Goal: Task Accomplishment & Management: Use online tool/utility

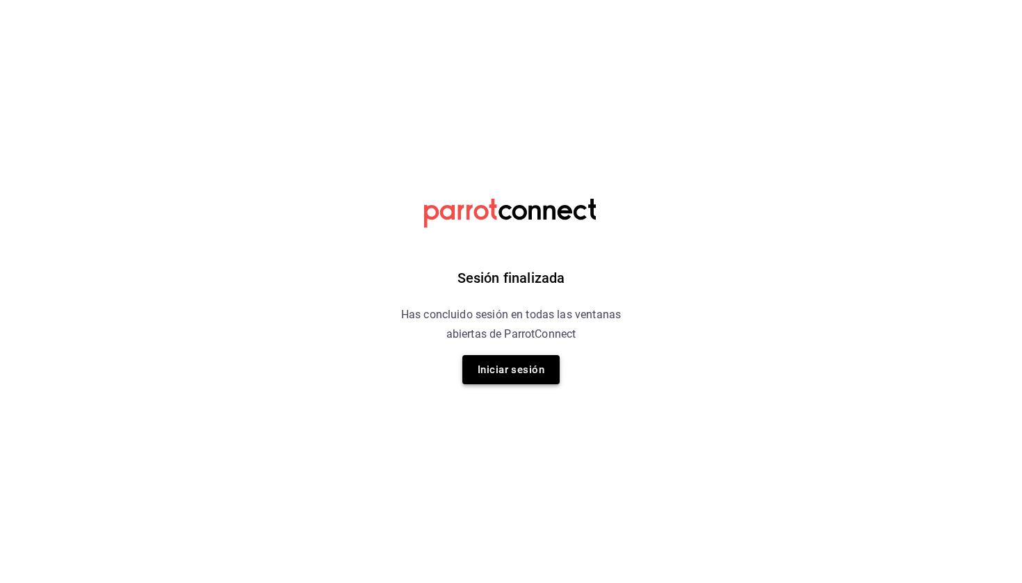
click at [477, 378] on button "Iniciar sesión" at bounding box center [510, 369] width 97 height 29
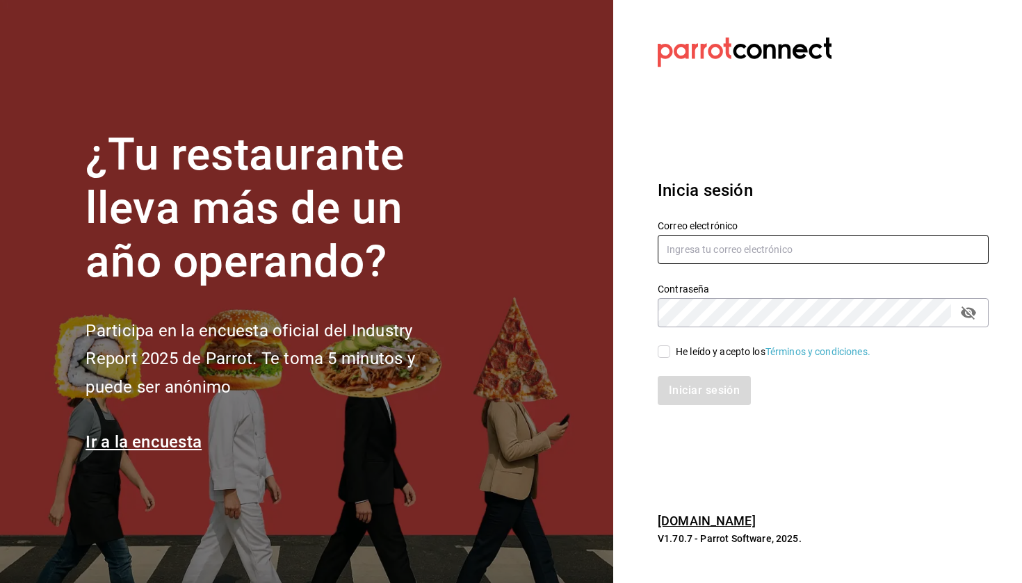
type input "ayartecruz10@gmail.com"
click at [661, 355] on input "He leído y acepto los Términos y condiciones." at bounding box center [664, 351] width 13 height 13
checkbox input "true"
click at [684, 395] on button "Iniciar sesión" at bounding box center [705, 390] width 95 height 29
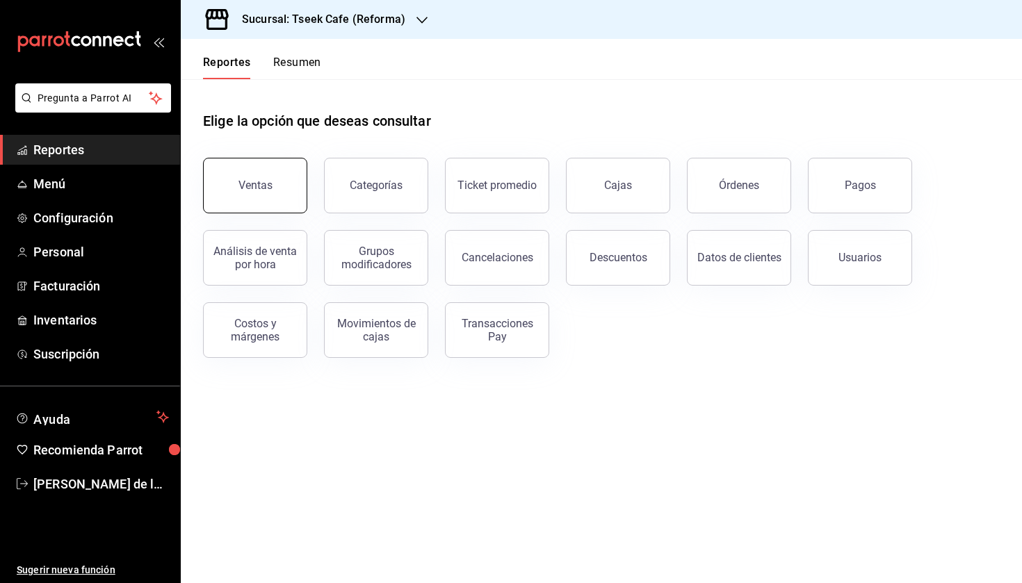
click at [252, 210] on button "Ventas" at bounding box center [255, 186] width 104 height 56
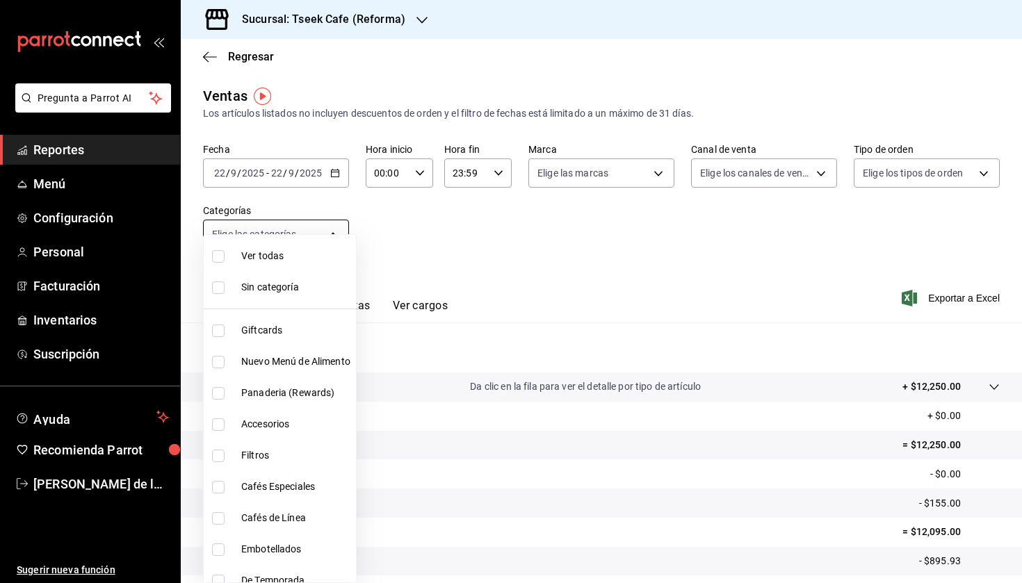
click at [314, 239] on body "Pregunta a Parrot AI Reportes Menú Configuración Personal Facturación Inventari…" at bounding box center [511, 291] width 1022 height 583
click at [276, 423] on span "Accesorios" at bounding box center [295, 424] width 109 height 15
type input "d87802f8-7354-4b21-91ec-b27f5177ced4"
checkbox input "true"
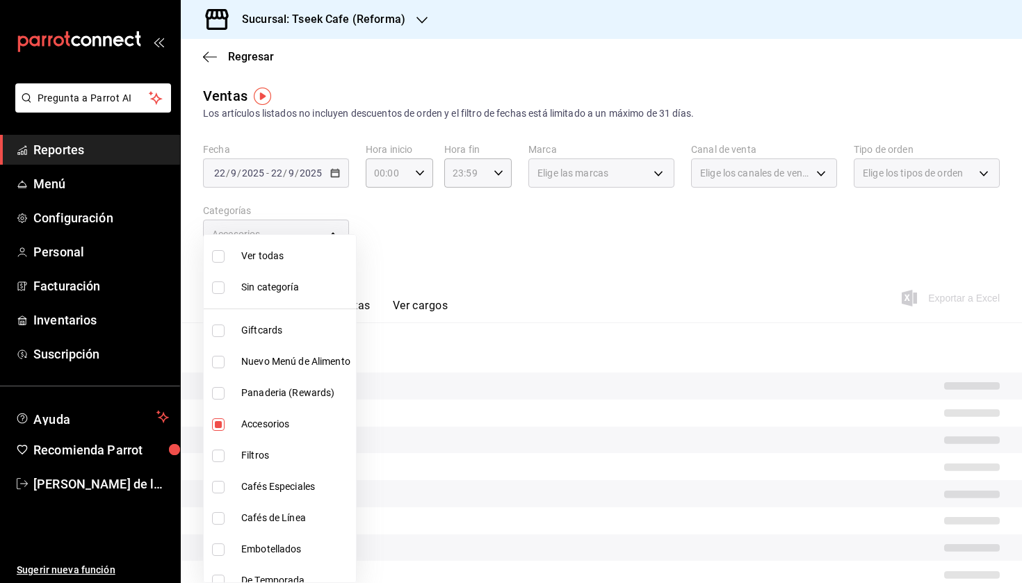
click at [566, 237] on div at bounding box center [511, 291] width 1022 height 583
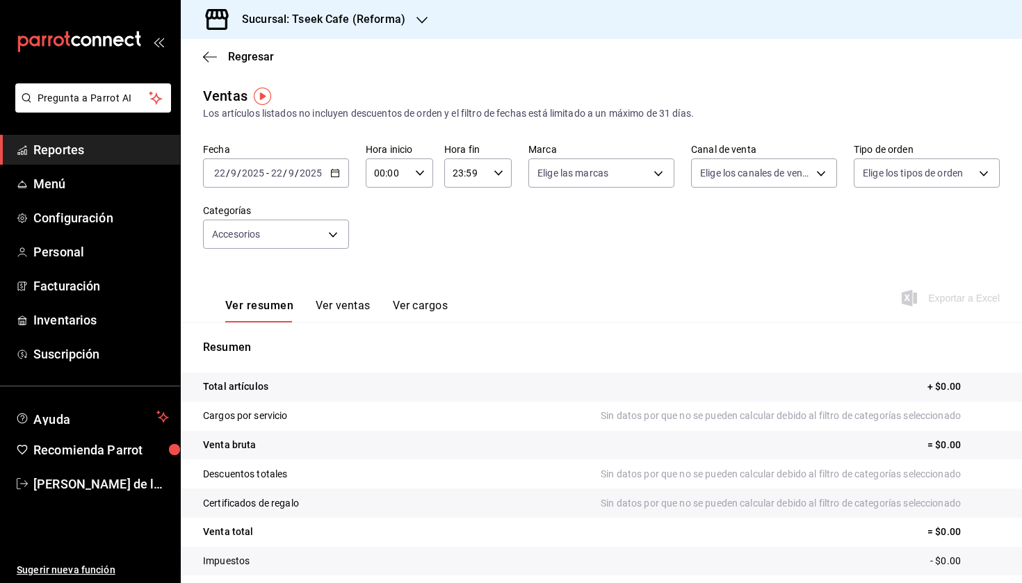
click at [321, 173] on input "2025" at bounding box center [311, 173] width 24 height 11
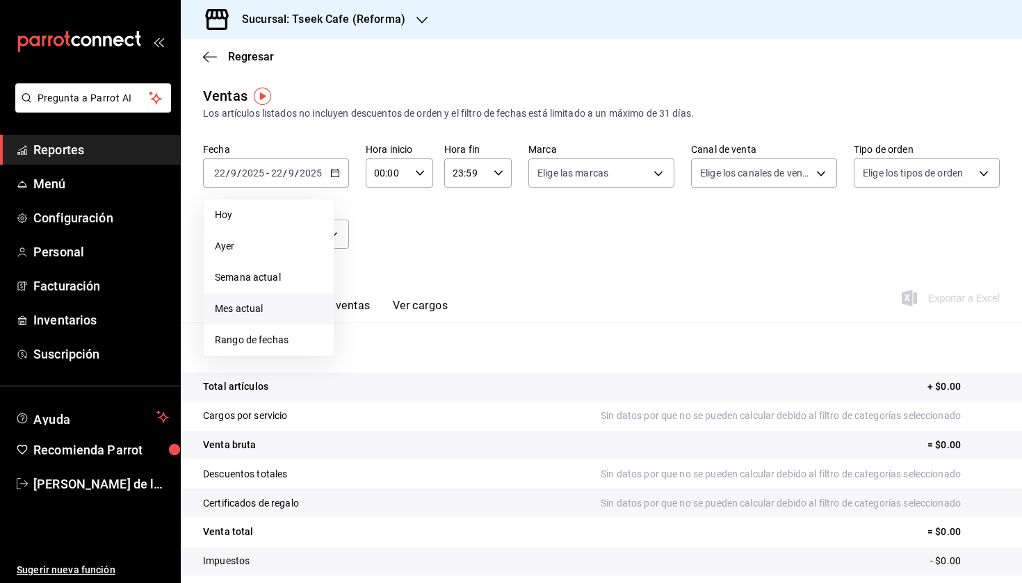
click at [288, 297] on li "Mes actual" at bounding box center [269, 308] width 130 height 31
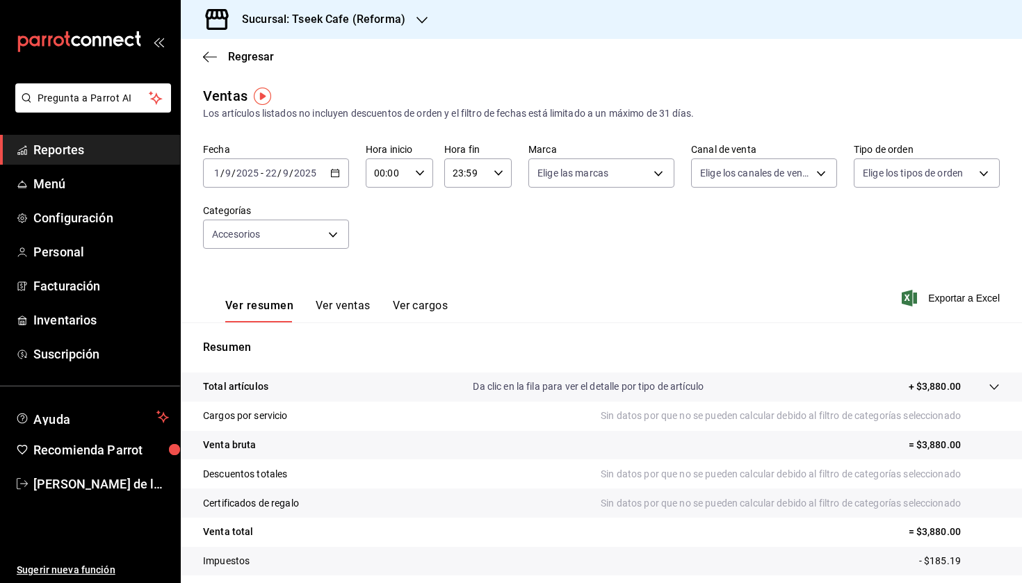
click at [359, 311] on button "Ver ventas" at bounding box center [343, 311] width 55 height 24
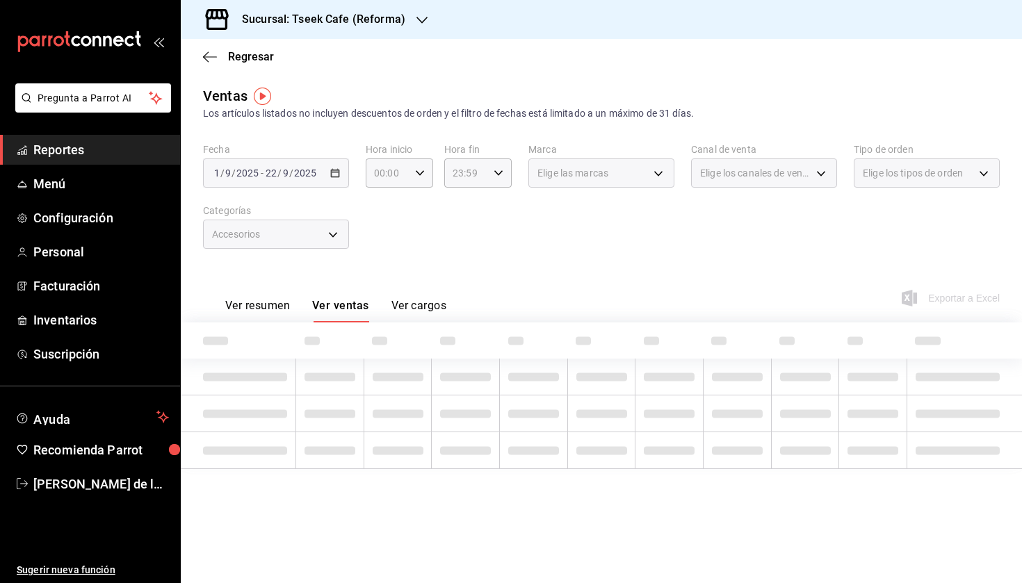
click at [243, 303] on button "Ver resumen" at bounding box center [257, 311] width 65 height 24
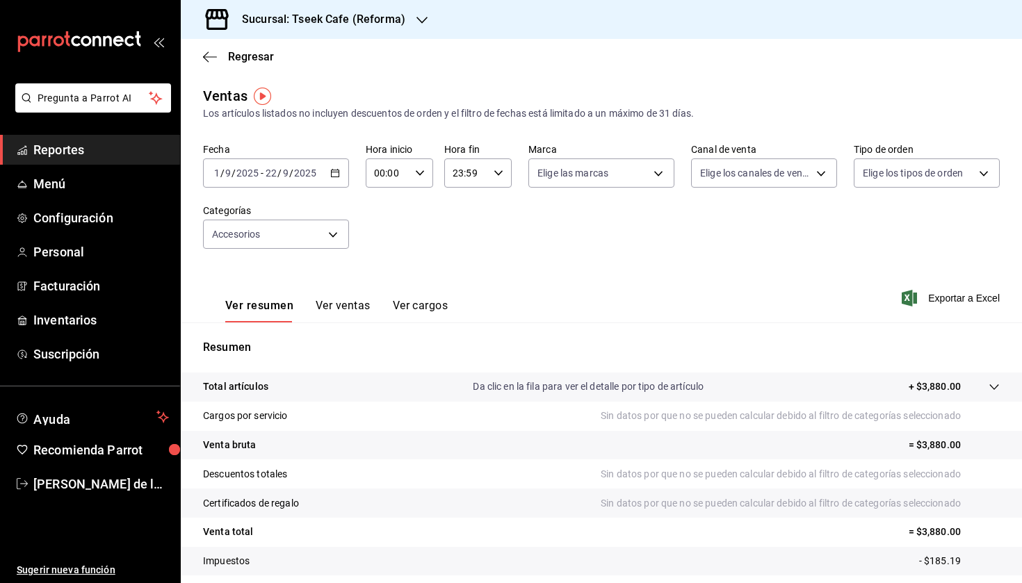
click at [330, 308] on button "Ver ventas" at bounding box center [343, 311] width 55 height 24
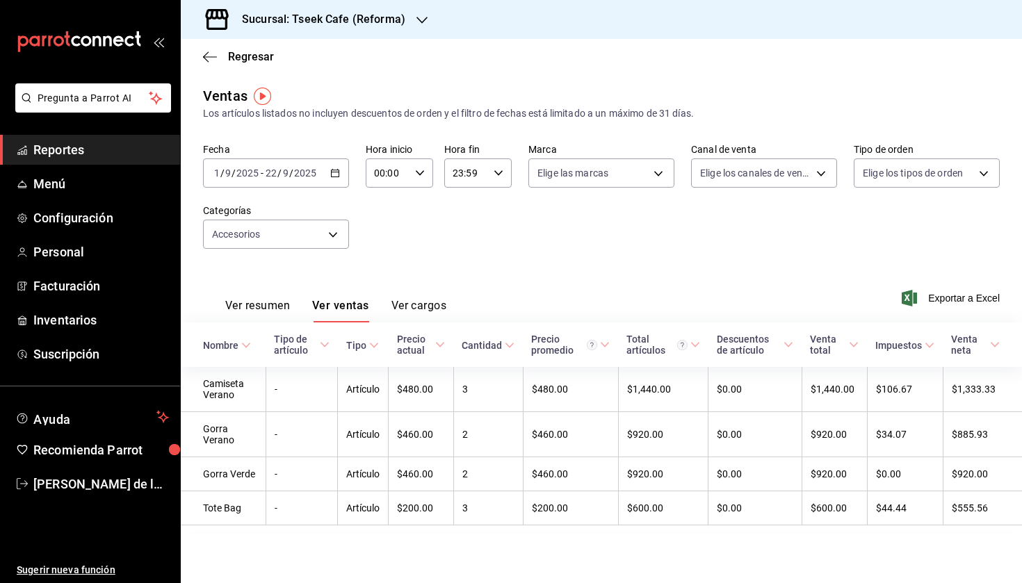
click at [366, 15] on h3 "Sucursal: Tseek Cafe (Reforma)" at bounding box center [318, 19] width 174 height 17
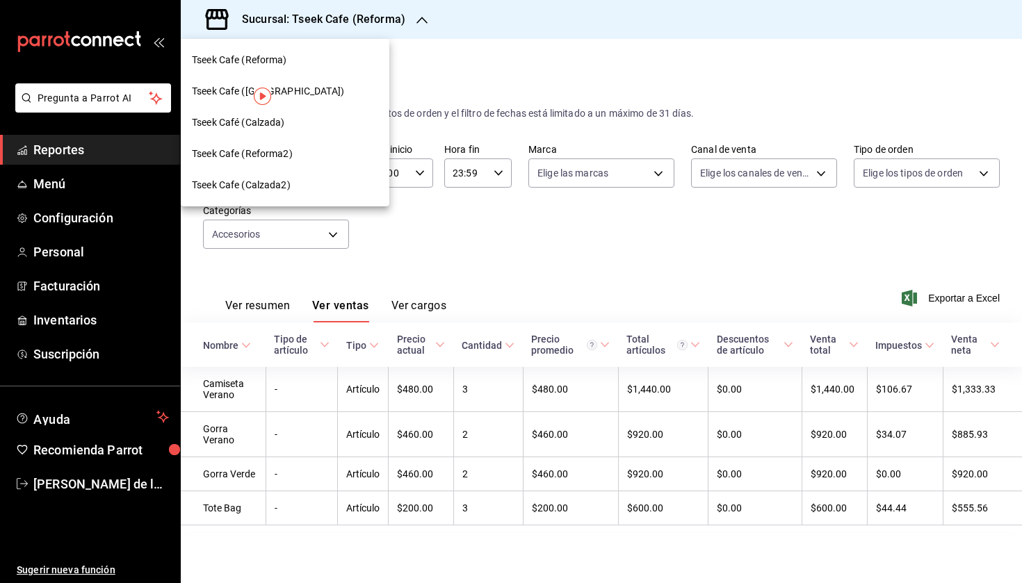
click at [300, 92] on div "Tseek Cafe ([GEOGRAPHIC_DATA])" at bounding box center [285, 91] width 186 height 15
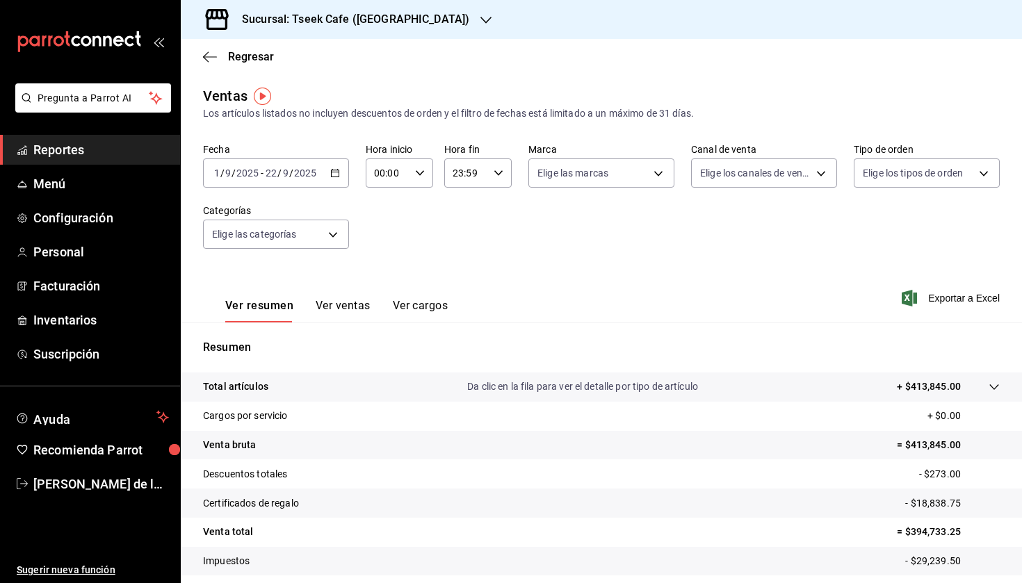
click at [347, 23] on h3 "Sucursal: Tseek Cafe ([GEOGRAPHIC_DATA])" at bounding box center [350, 19] width 238 height 17
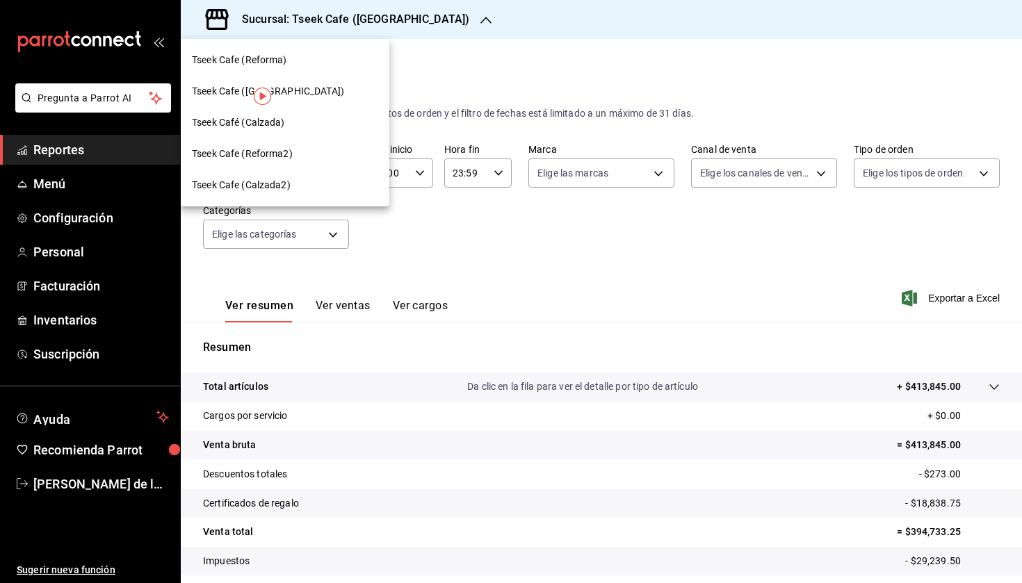
click at [289, 66] on div "Tseek Cafe (Reforma)" at bounding box center [285, 60] width 186 height 15
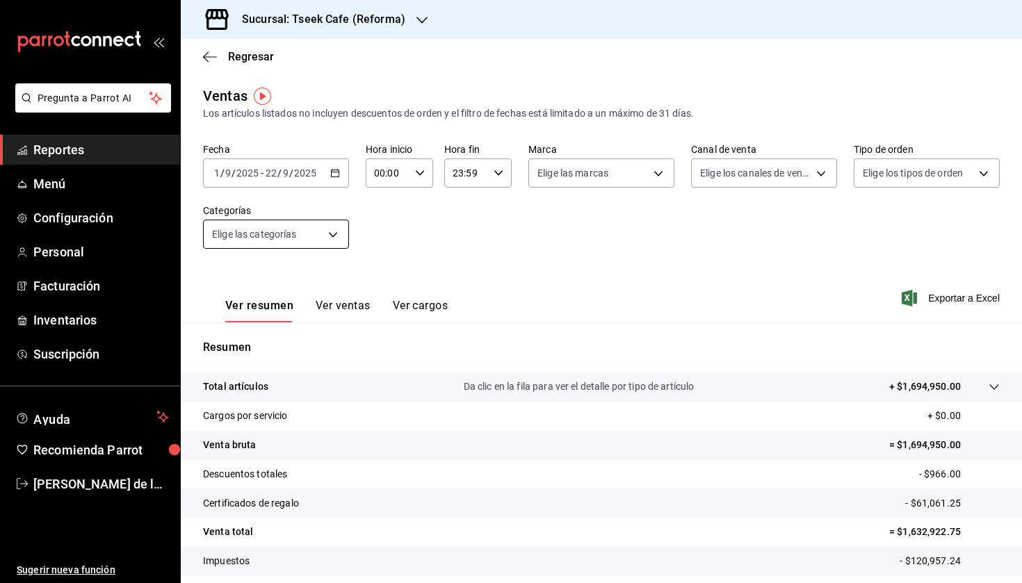
click at [308, 226] on body "Pregunta a Parrot AI Reportes Menú Configuración Personal Facturación Inventari…" at bounding box center [511, 291] width 1022 height 583
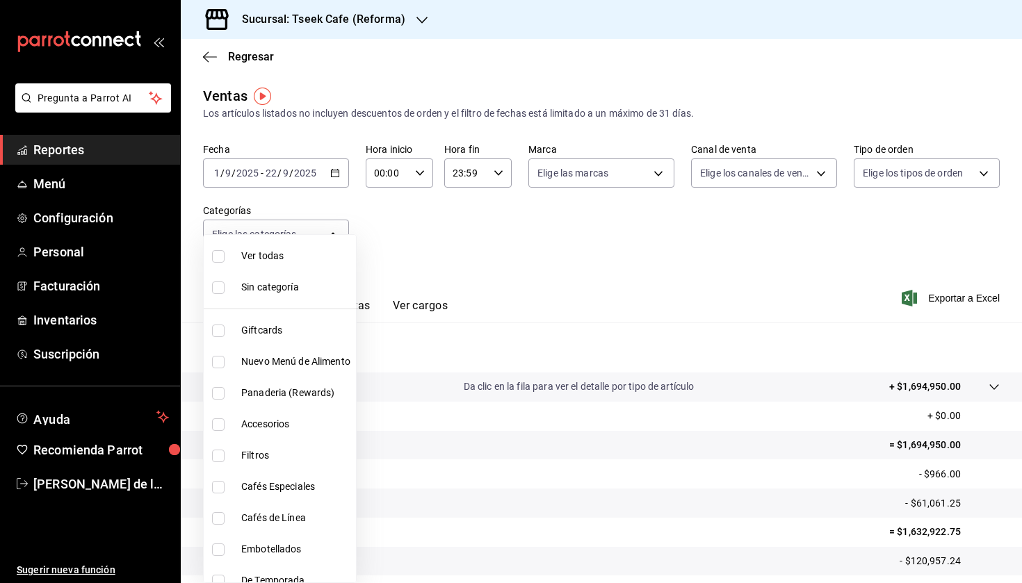
click at [284, 430] on span "Accesorios" at bounding box center [295, 424] width 109 height 15
type input "d87802f8-7354-4b21-91ec-b27f5177ced4"
checkbox input "true"
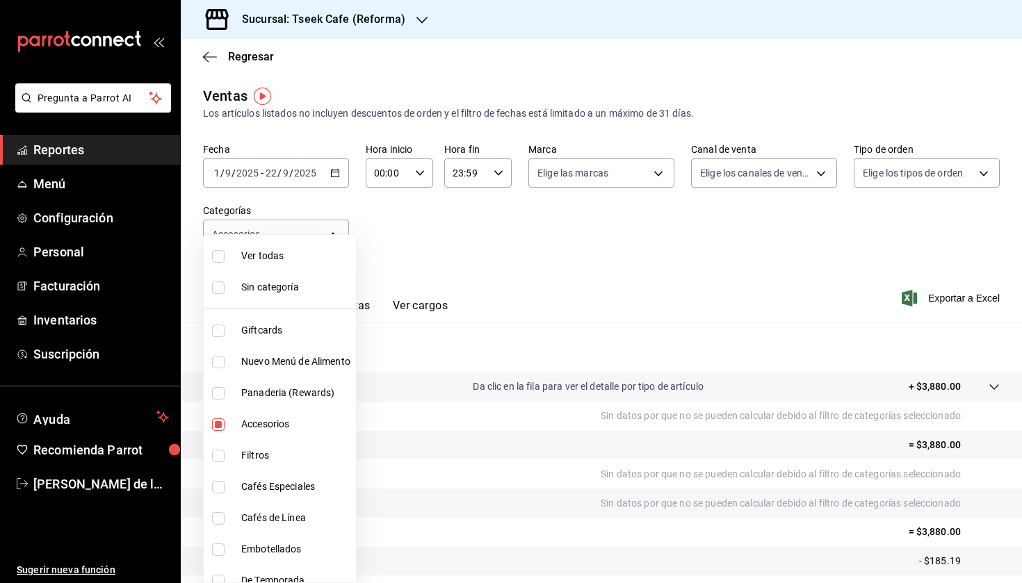
click at [568, 329] on div at bounding box center [511, 291] width 1022 height 583
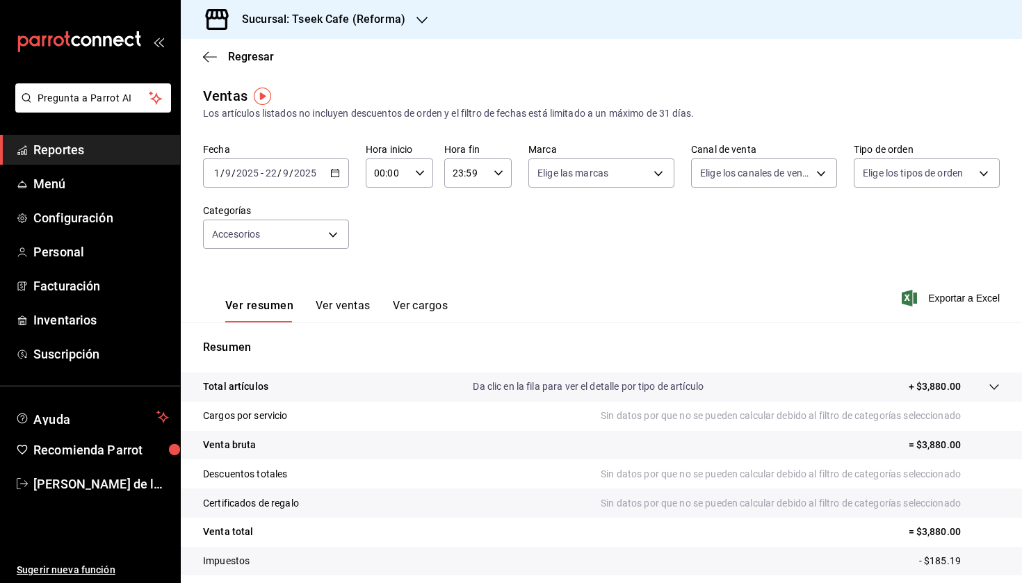
click at [325, 24] on h3 "Sucursal: Tseek Cafe (Reforma)" at bounding box center [318, 19] width 174 height 17
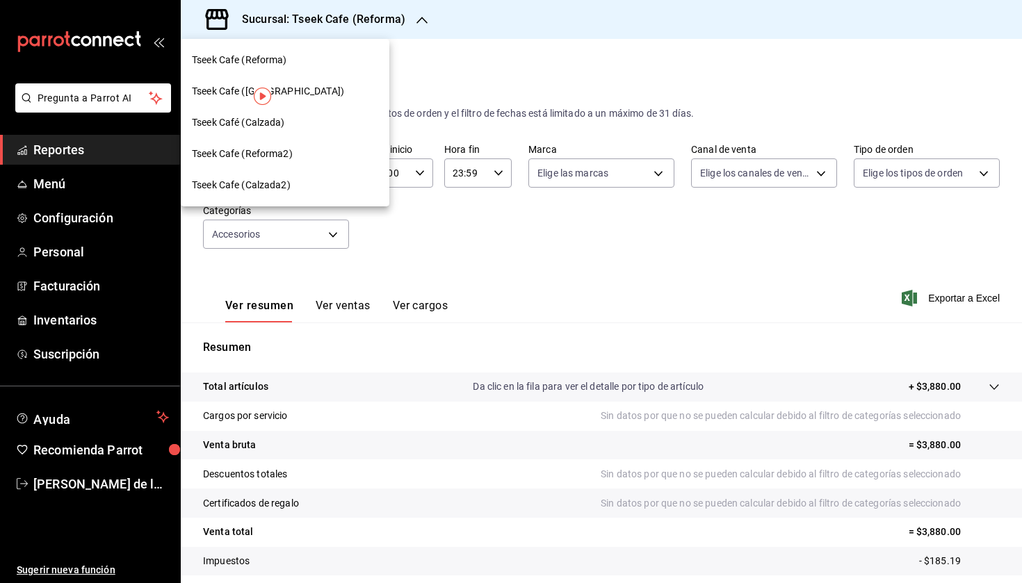
click at [300, 82] on div "Tseek Cafe ([GEOGRAPHIC_DATA])" at bounding box center [285, 91] width 209 height 31
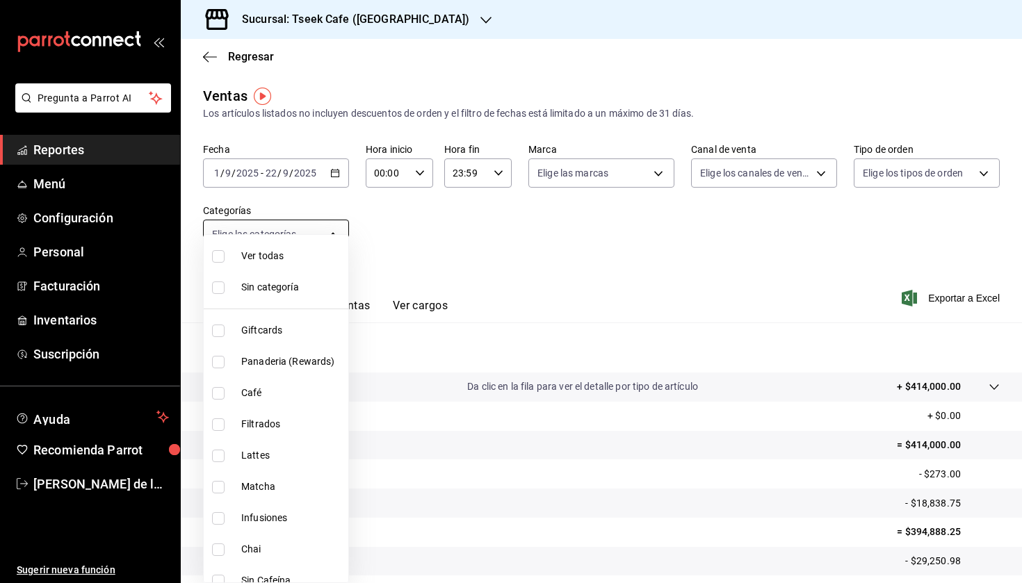
click at [326, 228] on body "Pregunta a Parrot AI Reportes Menú Configuración Personal Facturación Inventari…" at bounding box center [511, 291] width 1022 height 583
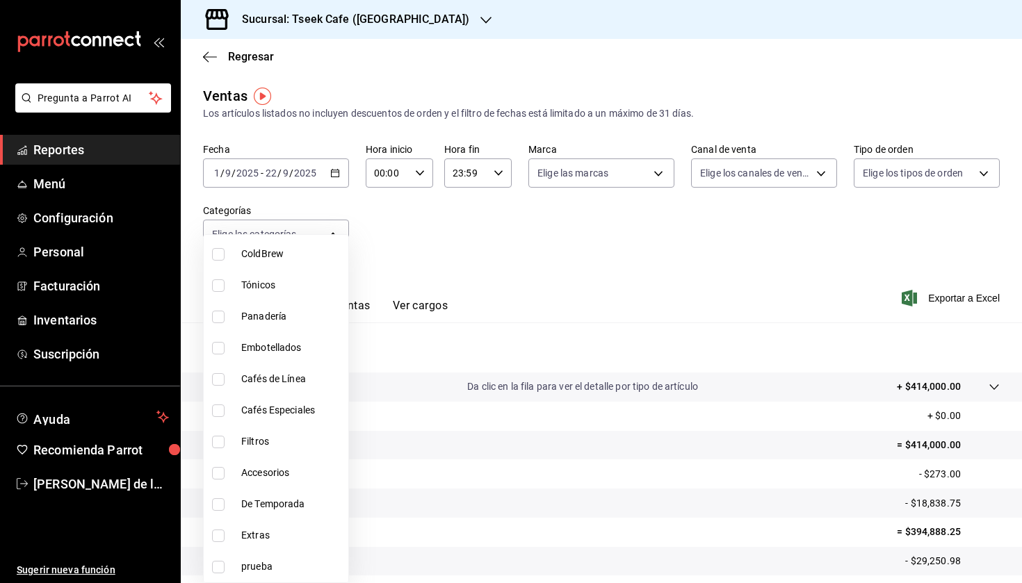
scroll to position [358, 0]
click at [236, 471] on li "Accesorios" at bounding box center [276, 472] width 145 height 31
type input "f72d1f5e-1178-4d91-a1b6-86c37f4a5915"
checkbox input "true"
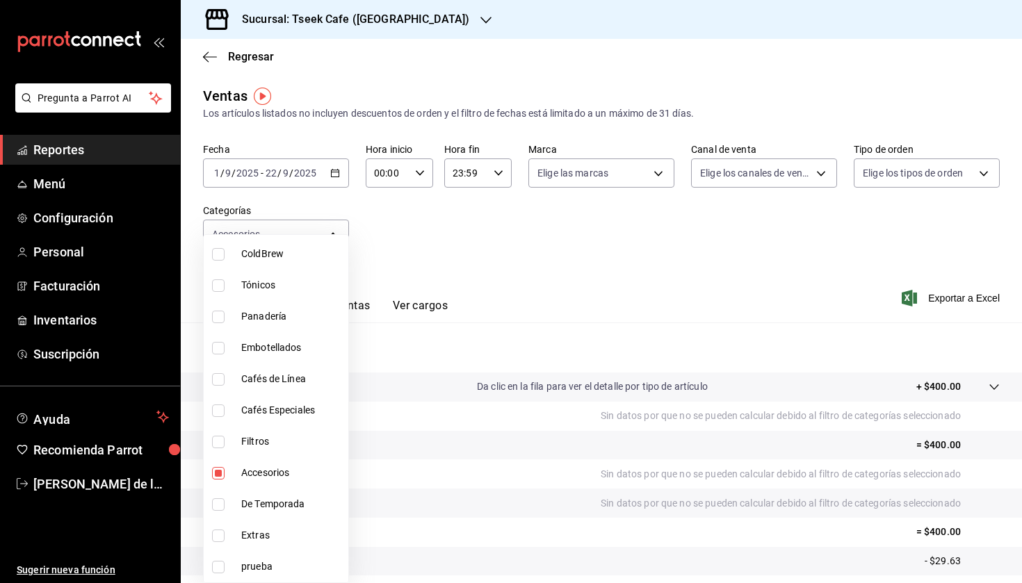
click at [333, 17] on div at bounding box center [511, 291] width 1022 height 583
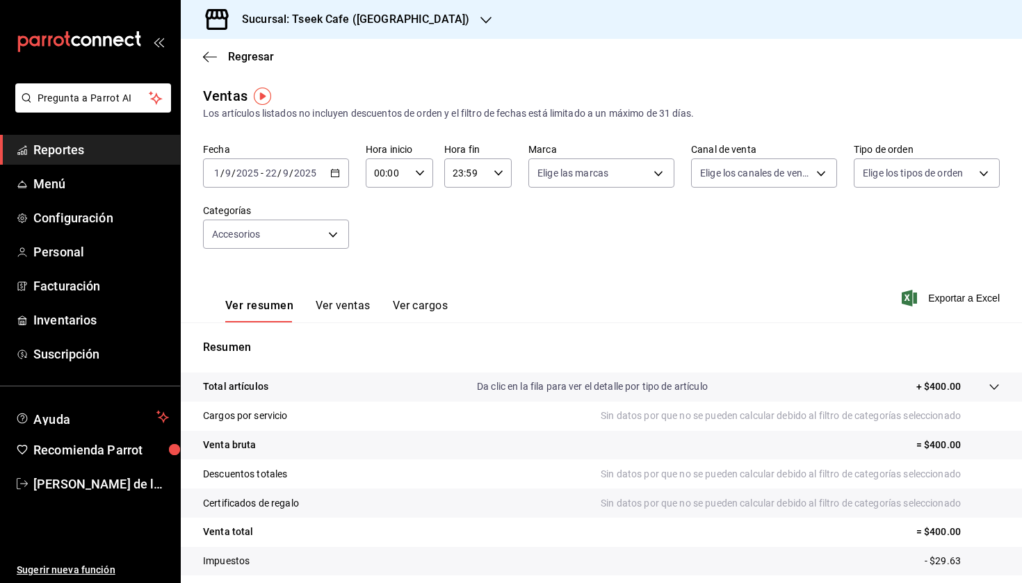
click at [368, 26] on h3 "Sucursal: Tseek Cafe ([GEOGRAPHIC_DATA])" at bounding box center [350, 19] width 238 height 17
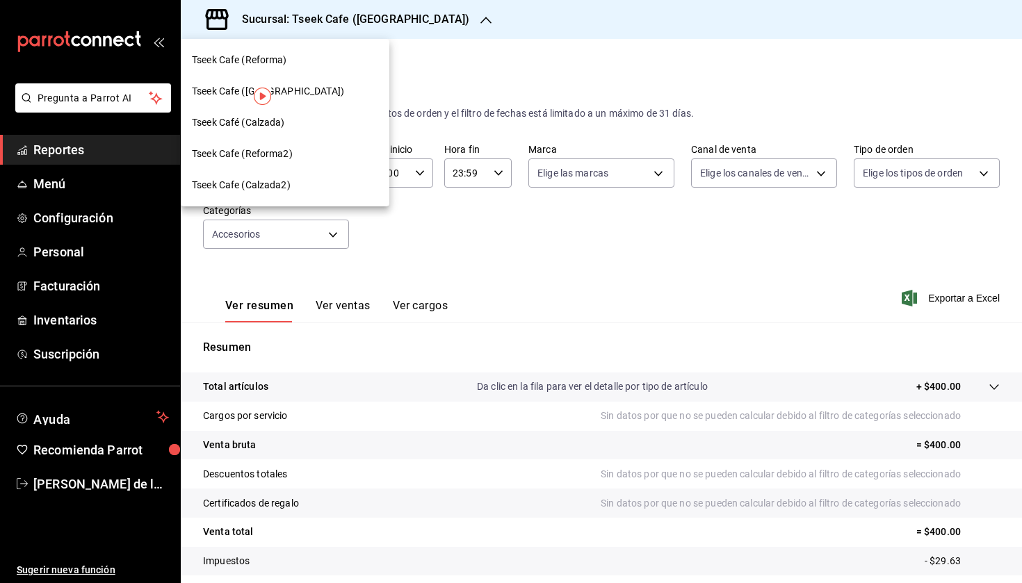
click at [286, 120] on div "Tseek Café (Calzada)" at bounding box center [285, 122] width 186 height 15
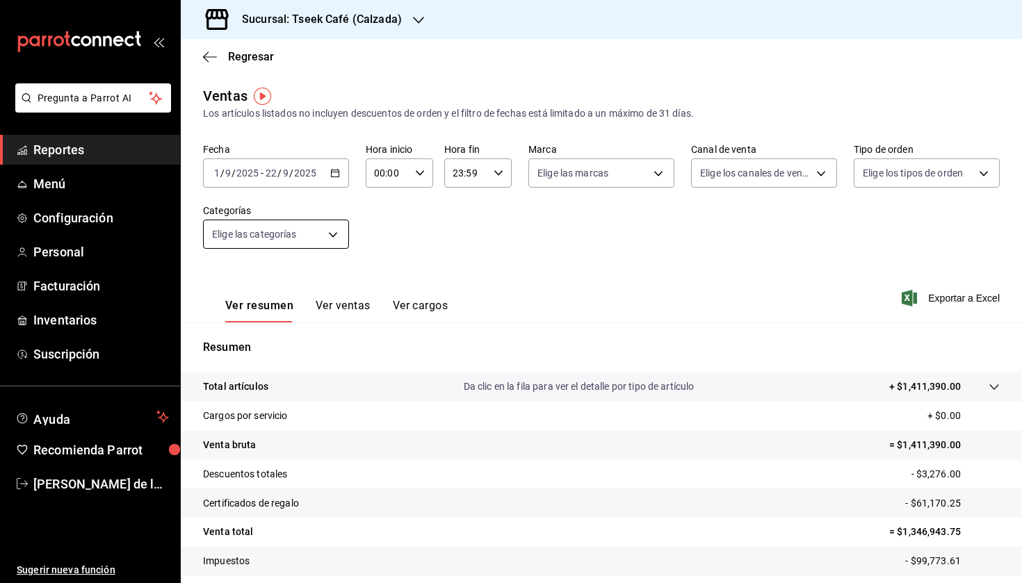
click at [272, 232] on body "Pregunta a Parrot AI Reportes Menú Configuración Personal Facturación Inventari…" at bounding box center [511, 291] width 1022 height 583
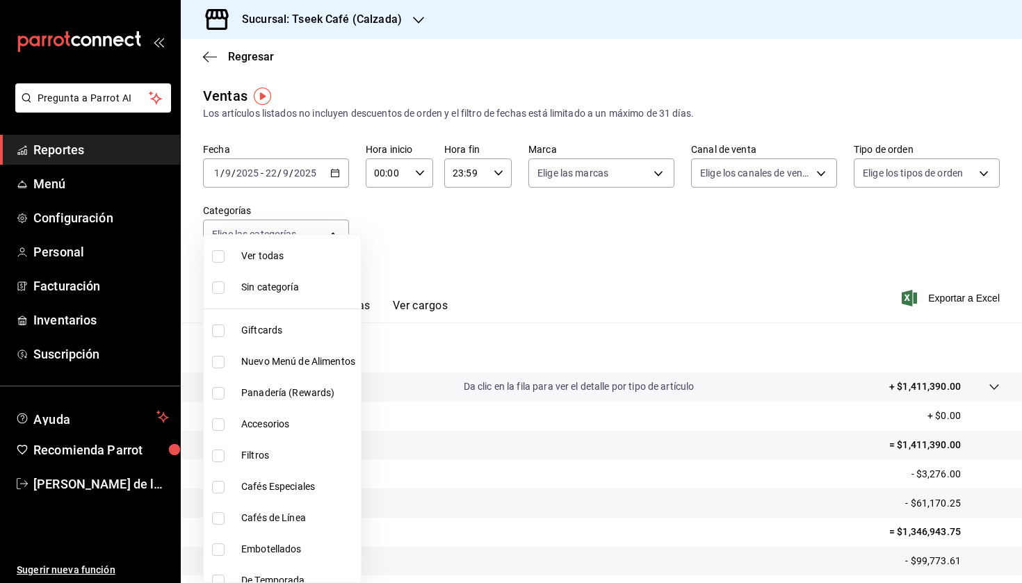
click at [317, 429] on span "Accesorios" at bounding box center [298, 424] width 114 height 15
type input "8e562b8b-16b1-4a0e-941c-4e63c6d36734"
checkbox input "true"
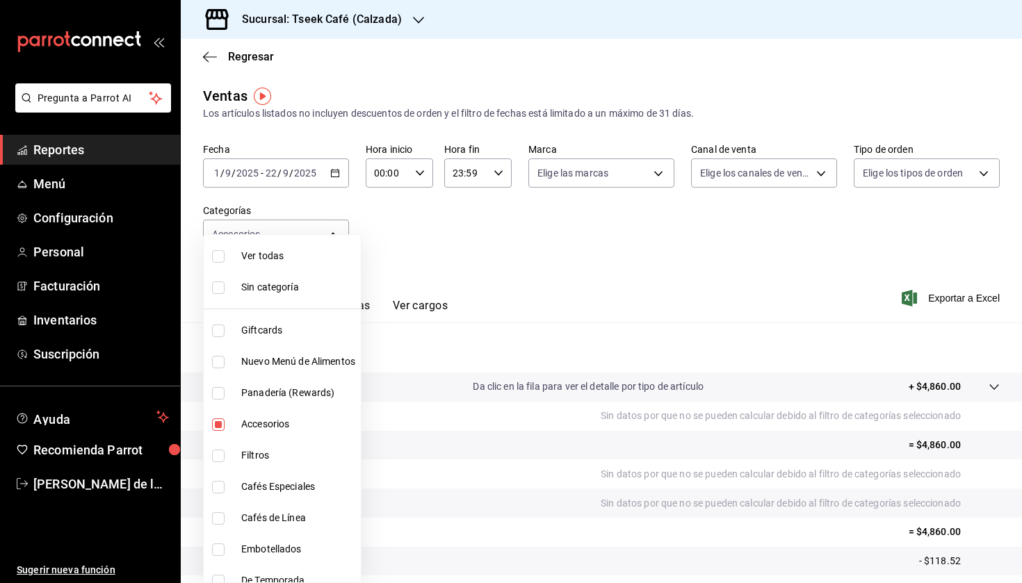
click at [654, 234] on div at bounding box center [511, 291] width 1022 height 583
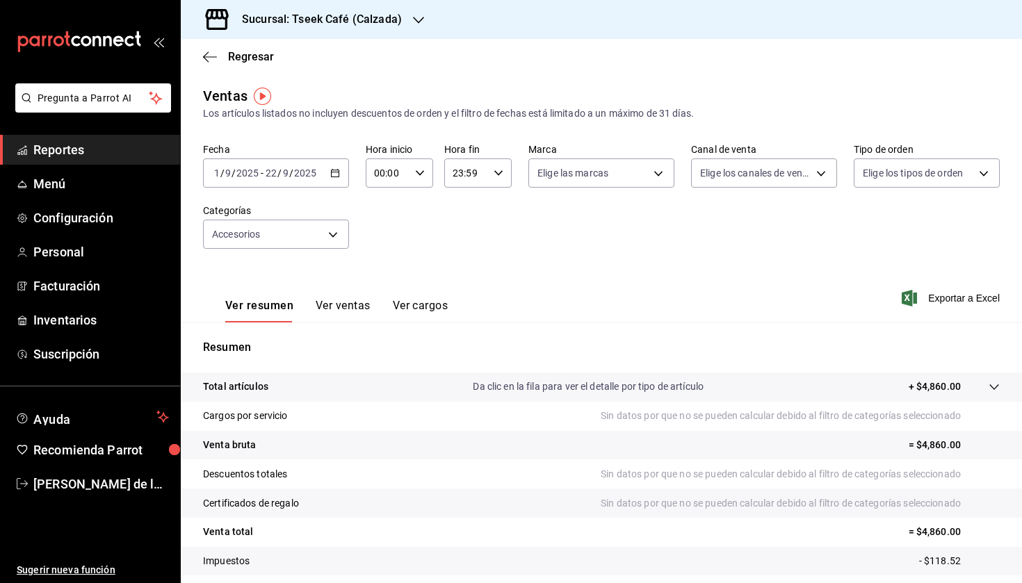
click at [329, 304] on button "Ver ventas" at bounding box center [343, 311] width 55 height 24
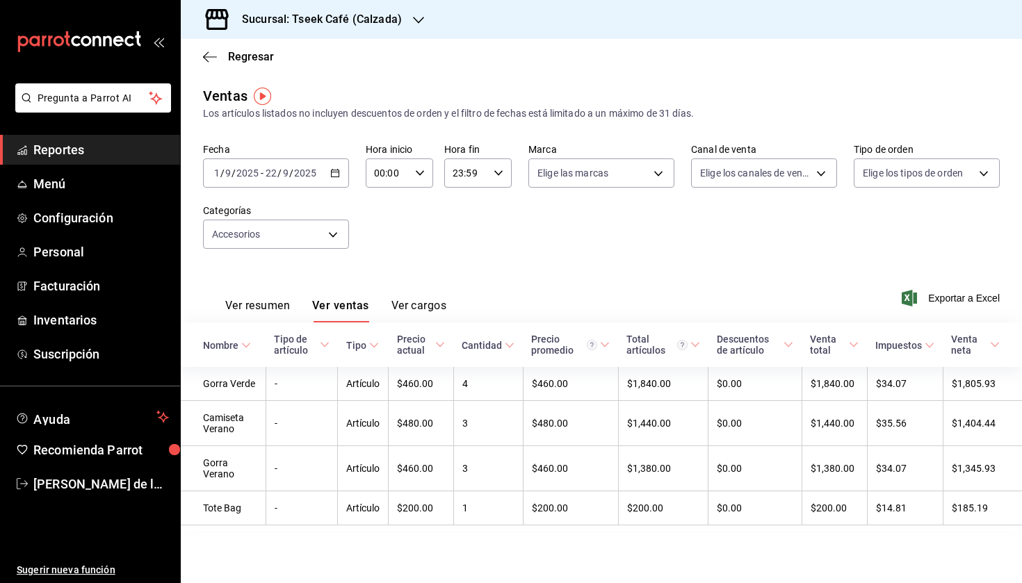
click at [970, 3] on div "Sucursal: Tseek Café (Calzada)" at bounding box center [601, 19] width 841 height 39
